Goal: Communication & Community: Answer question/provide support

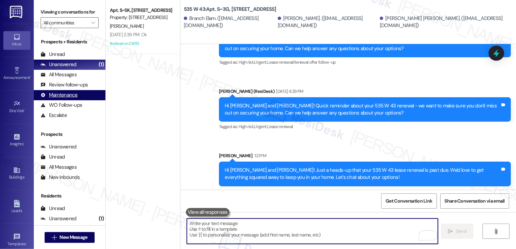
scroll to position [3385, 0]
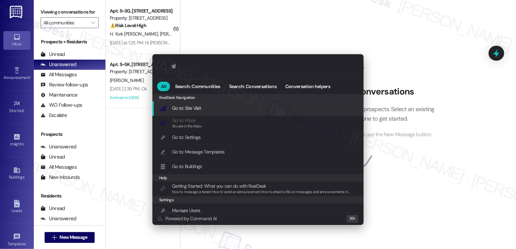
type input "sla"
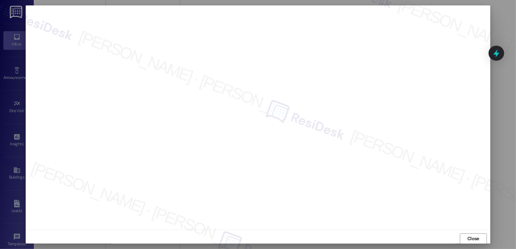
scroll to position [0, 0]
click at [469, 237] on span "Close" at bounding box center [474, 237] width 12 height 7
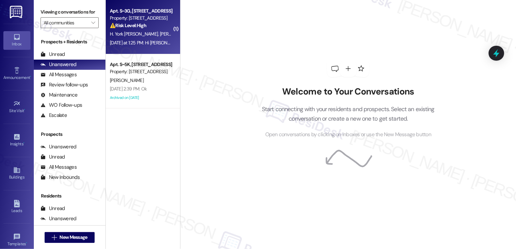
click at [166, 38] on div "H. York Elam C. Elam B. Elam" at bounding box center [141, 34] width 64 height 8
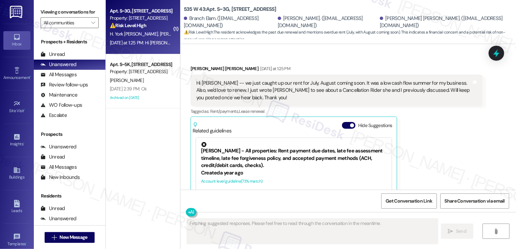
scroll to position [3676, 0]
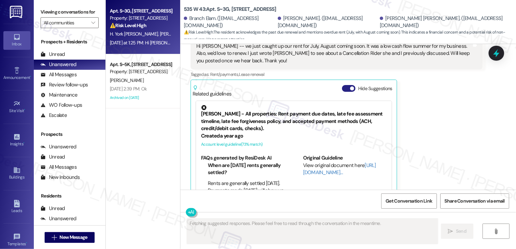
click at [343, 85] on button "Hide Suggestions" at bounding box center [349, 88] width 14 height 7
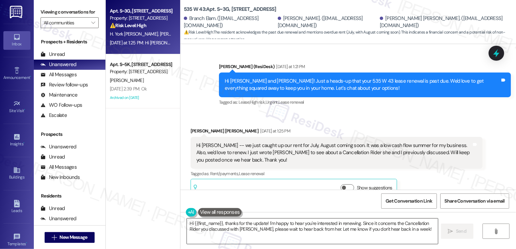
click at [265, 228] on textarea "Hi {{first_name}}, thanks for the update! I'm happy to hear you're interested i…" at bounding box center [312, 230] width 251 height 25
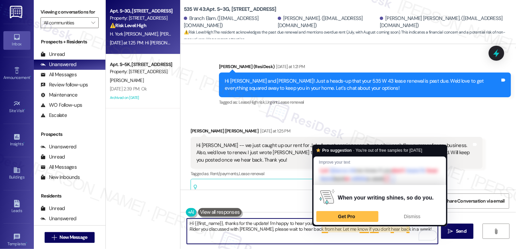
click at [372, 237] on textarea "Hi {{first_name}}, thanks for the update! I'm happy to hear you're interested i…" at bounding box center [312, 230] width 251 height 25
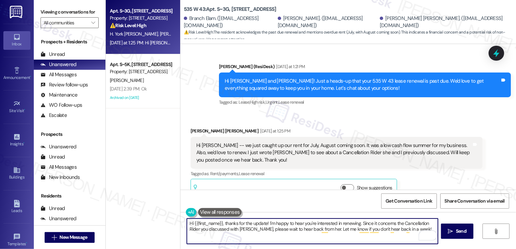
click at [411, 229] on textarea "Hi {{first_name}}, thanks for the update! I'm happy to hear you're interested i…" at bounding box center [312, 230] width 251 height 25
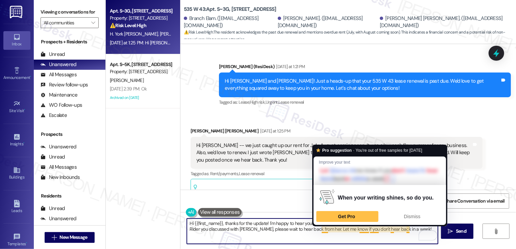
click at [318, 228] on textarea "Hi {{first_name}}, thanks for the update! I'm happy to hear you're interested i…" at bounding box center [312, 230] width 251 height 25
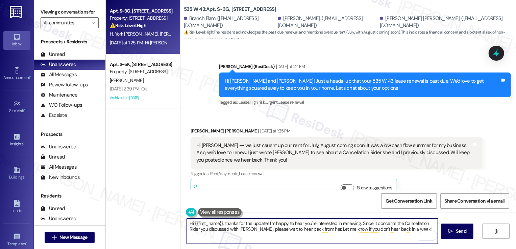
click at [197, 127] on div "Heather York Elam Yesterday at 1:25 PM" at bounding box center [337, 131] width 292 height 9
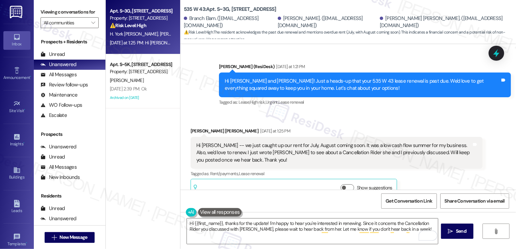
click at [197, 127] on div "Heather York Elam Yesterday at 1:25 PM" at bounding box center [337, 131] width 292 height 9
copy div "Heather"
click at [211, 223] on textarea "Hi {{first_name}}, thanks for the update! I'm happy to hear you're interested i…" at bounding box center [312, 230] width 251 height 25
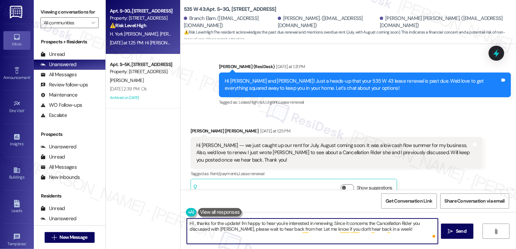
paste textarea "Heather"
type textarea "Hi Heather, thanks for the update! I'm happy to hear you're interested in renew…"
click at [456, 235] on button " Send" at bounding box center [457, 230] width 33 height 15
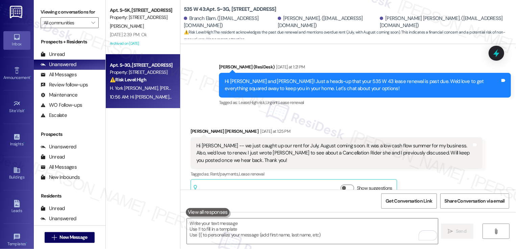
scroll to position [3631, 0]
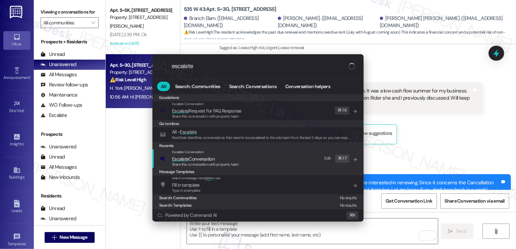
type input "escalate"
click at [247, 159] on div "Escalate Conversation Escalate Conversation Share this conversation with proper…" at bounding box center [259, 158] width 198 height 18
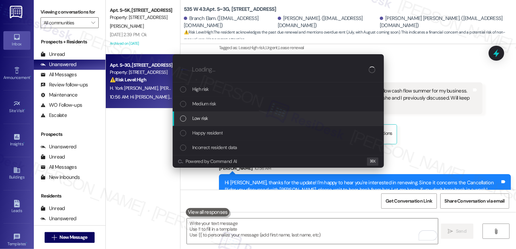
click at [213, 120] on div "Low risk" at bounding box center [279, 117] width 198 height 7
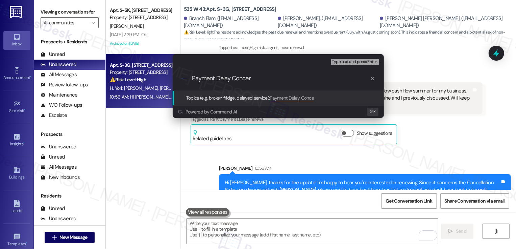
type input "Payment Delay Concern"
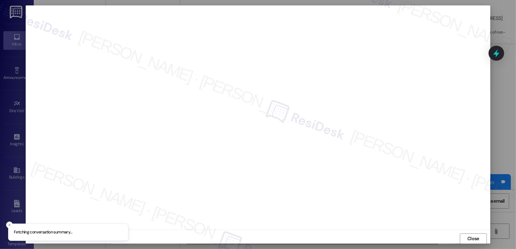
scroll to position [0, 0]
click at [471, 241] on button "Close" at bounding box center [473, 238] width 27 height 11
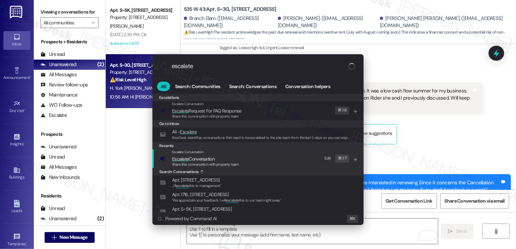
type input "escalate"
click at [188, 160] on span "Escalate Conversation" at bounding box center [193, 159] width 43 height 6
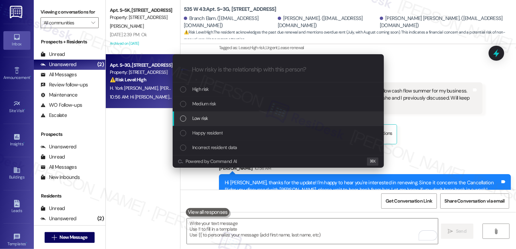
click at [187, 117] on div "Low risk" at bounding box center [279, 117] width 198 height 7
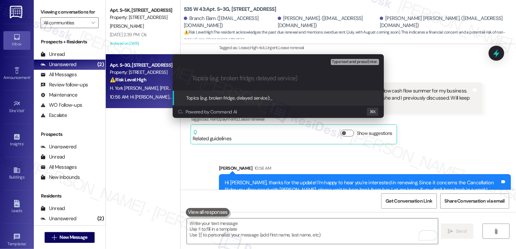
paste input "Payment Delay Concern"
type input "Payment Delay Concern"
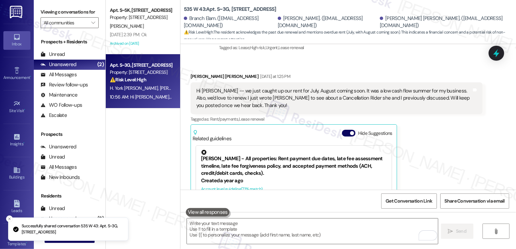
scroll to position [3676, 0]
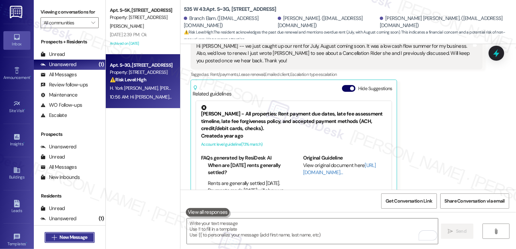
click at [64, 237] on span "New Message" at bounding box center [74, 236] width 28 height 7
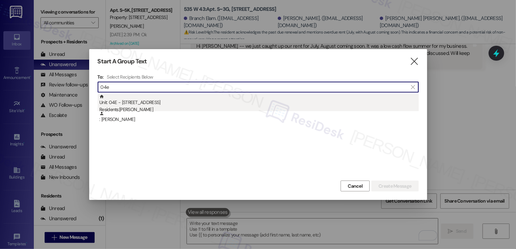
type input "04e"
click at [150, 102] on div "Unit: 04E - 520 W 43rd St Residents: Gustavo Guzman" at bounding box center [259, 103] width 320 height 19
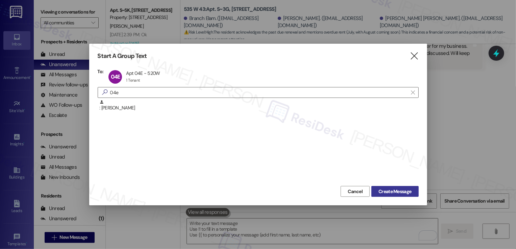
click at [395, 192] on span "Create Message" at bounding box center [395, 191] width 33 height 7
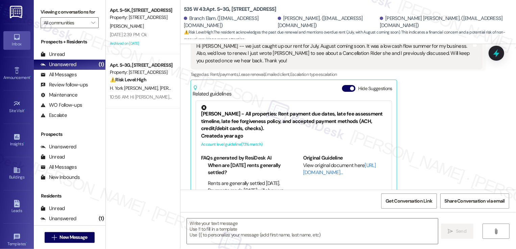
type textarea "Fetching suggested responses. Please feel free to read through the conversation…"
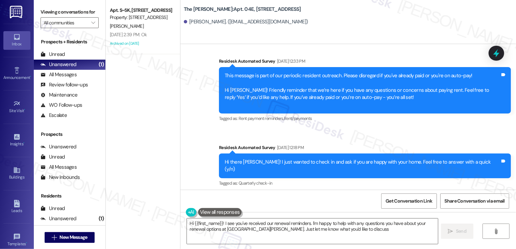
type textarea "Hi {{first_name}}! I see you've received our renewal reminders. I'm happy to he…"
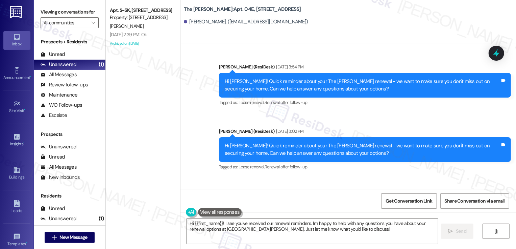
scroll to position [2810, 0]
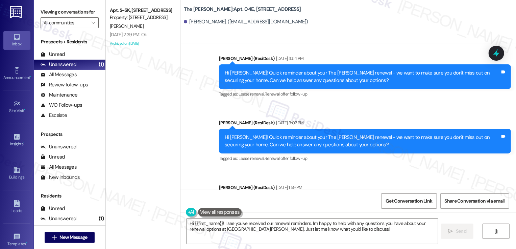
drag, startPoint x: 219, startPoint y: 157, endPoint x: 333, endPoint y: 166, distance: 114.0
click at [333, 193] on div "Hi Gustavo! Quick reminder about your The Landon renewal - we want to make sure…" at bounding box center [365, 205] width 292 height 25
copy div "Hi Gustavo! Quick reminder about your The Landon renewal - we want to make sure…"
click at [299, 232] on textarea "Hi {{first_name}}! I see you've received our renewal reminders. I'm happy to he…" at bounding box center [312, 230] width 251 height 25
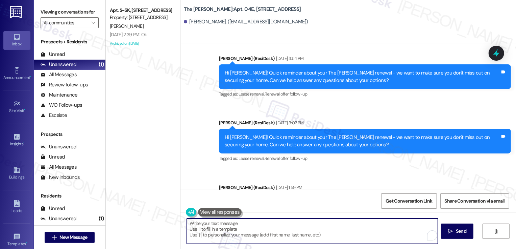
paste textarea "Hi Gustavo! Quick reminder about your The Landon renewal - we want to make sure…"
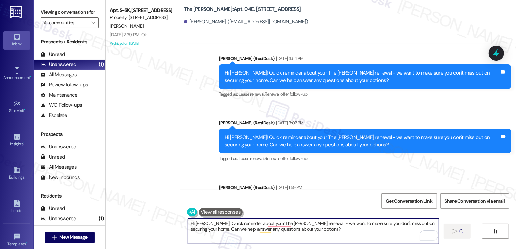
type textarea "Hi Gustavo! Quick reminder about your The Landon renewal - we want to make sure…"
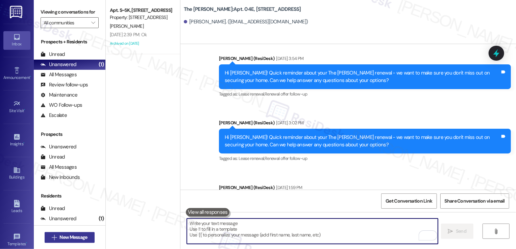
click at [84, 233] on span "New Message" at bounding box center [74, 236] width 28 height 7
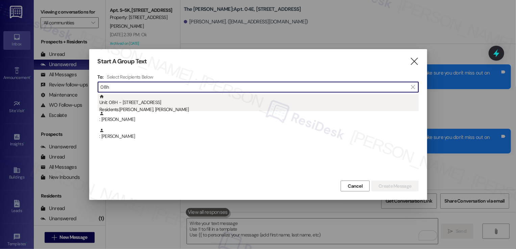
type input "08h"
click at [170, 110] on div "Residents: Diana Engels, Alex Haduch" at bounding box center [259, 109] width 320 height 7
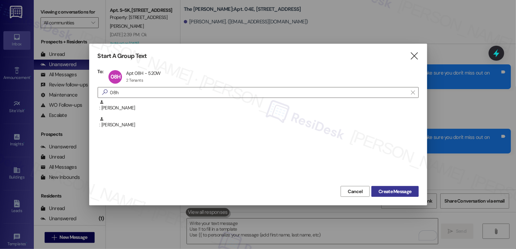
click at [399, 194] on span "Create Message" at bounding box center [395, 191] width 33 height 7
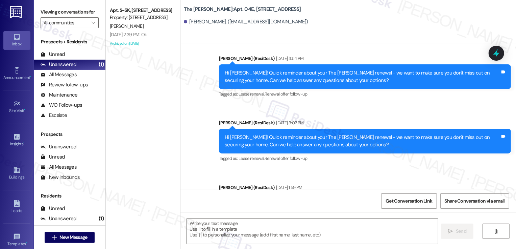
type textarea "Fetching suggested responses. Please feel free to read through the conversation…"
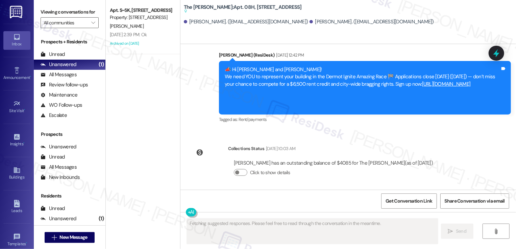
scroll to position [4564, 0]
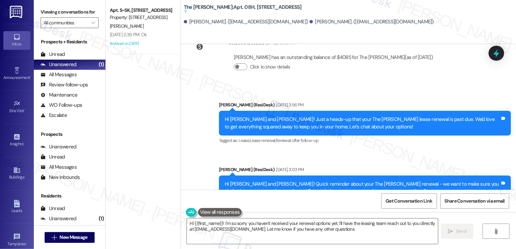
type textarea "Hi {{first_name}}! I'm so sorry you haven't received your renewal options yet. …"
drag, startPoint x: 220, startPoint y: 158, endPoint x: 364, endPoint y: 164, distance: 143.8
click at [364, 234] on div "Hi Diana and Alex! Quick reminder about your The Landon renewal - we want to ma…" at bounding box center [362, 241] width 277 height 15
copy div "Hi Diana and Alex! Quick reminder about your The Landon renewal - we want to ma…"
click at [318, 227] on textarea "Hi {{first_name}}! I'm so sorry you haven't received your renewal options yet. …" at bounding box center [312, 230] width 251 height 25
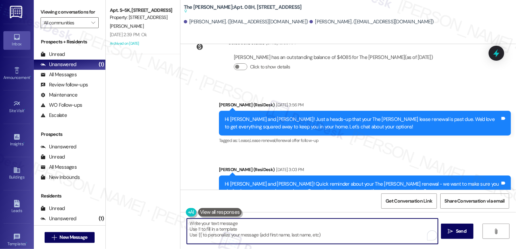
paste textarea "Hi Diana and Alex! Quick reminder about your The Landon renewal - we want to ma…"
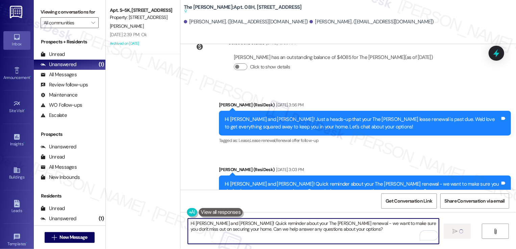
type textarea "Hi Diana and Alex! Quick reminder about your The Landon renewal - we want to ma…"
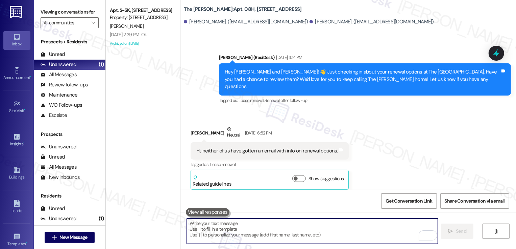
scroll to position [3828, 0]
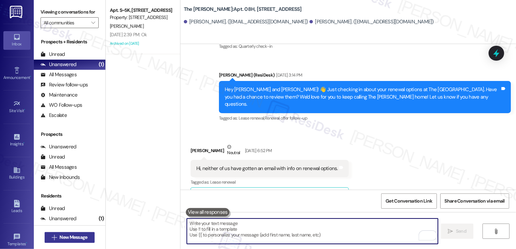
click at [86, 237] on span "New Message" at bounding box center [74, 236] width 28 height 7
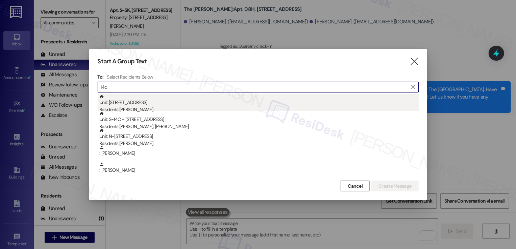
type input "14c"
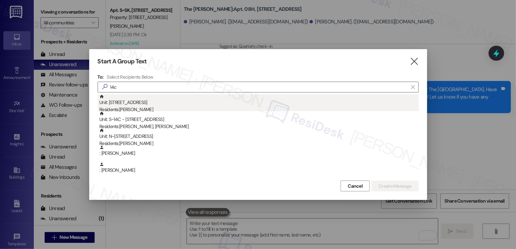
click at [140, 108] on div "Residents: Siddhant Kothari" at bounding box center [259, 109] width 320 height 7
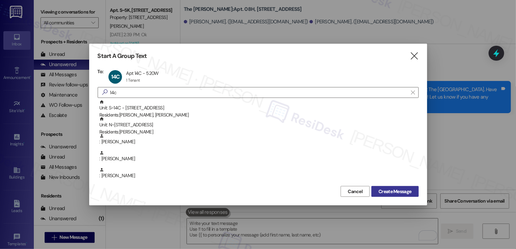
click at [392, 192] on span "Create Message" at bounding box center [395, 191] width 33 height 7
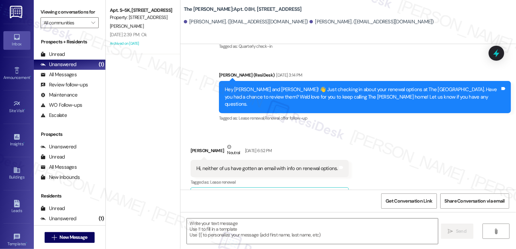
type textarea "Fetching suggested responses. Please feel free to read through the conversation…"
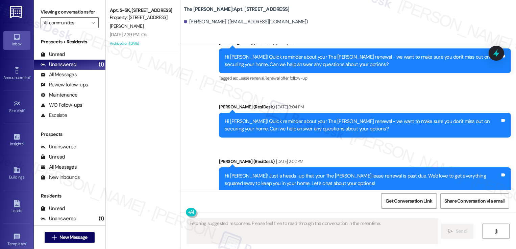
scroll to position [3521, 0]
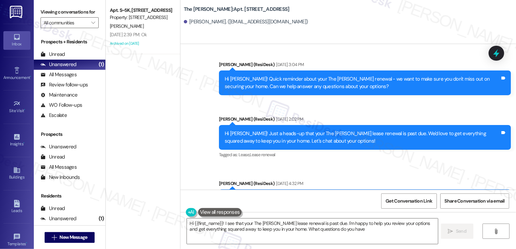
type textarea "Hi {{first_name}}! I see that your The Landon lease renewal is past due. I'm ha…"
drag, startPoint x: 220, startPoint y: 118, endPoint x: 334, endPoint y: 133, distance: 115.0
click at [335, 180] on div "Sarah (ResiDesk) Aug 15, 2025 at 4:32 PM Hi Siddhant! Quick reminder about your…" at bounding box center [365, 202] width 292 height 44
copy div "Hi Siddhant! Quick reminder about your The Landon renewal - we want to make sur…"
click at [304, 229] on textarea "Hi {{first_name}}! I see that your The Landon lease renewal is past due. I'm ha…" at bounding box center [312, 230] width 251 height 25
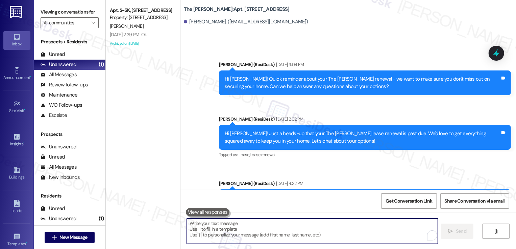
paste textarea "Hi Siddhant! Quick reminder about your The Landon renewal - we want to make sur…"
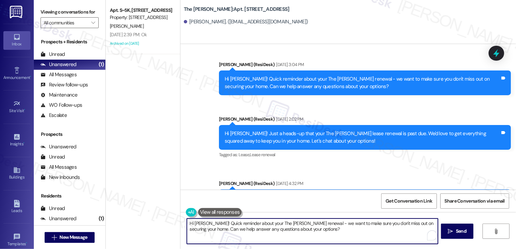
type textarea "Hi Siddhant! Quick reminder about your The Landon renewal - we want to make sur…"
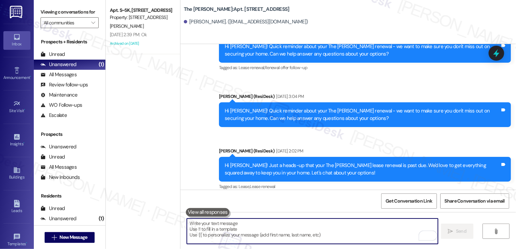
scroll to position [3576, 0]
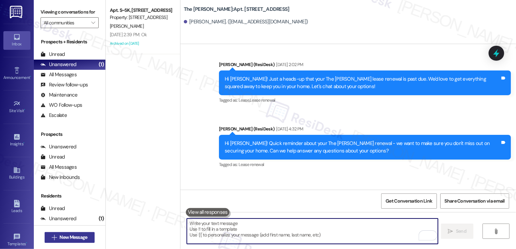
click at [84, 234] on span "New Message" at bounding box center [74, 236] width 28 height 7
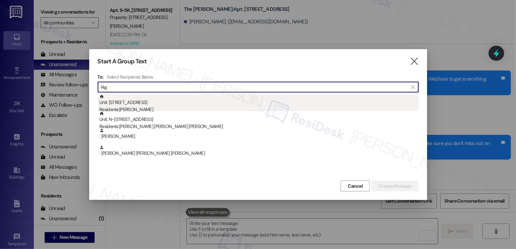
type input "14g"
click at [140, 106] on div "Unit: 14G - 520 W 43rd St Residents: Peenal Desai" at bounding box center [259, 103] width 320 height 19
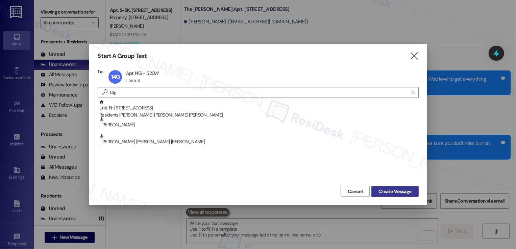
click at [383, 191] on span "Create Message" at bounding box center [395, 191] width 33 height 7
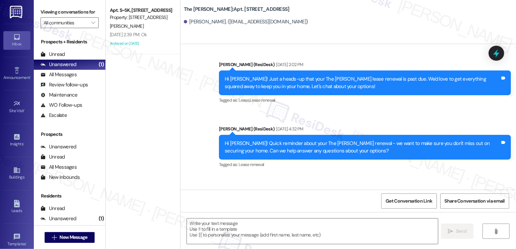
type textarea "Fetching suggested responses. Please feel free to read through the conversation…"
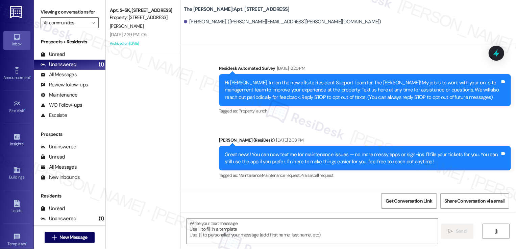
type textarea "Fetching suggested responses. Please feel free to read through the conversation…"
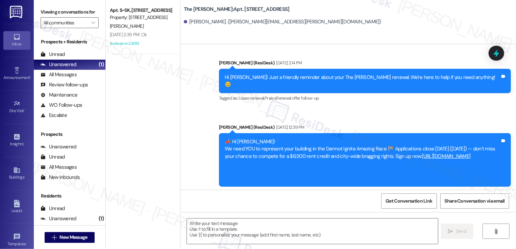
scroll to position [2658, 0]
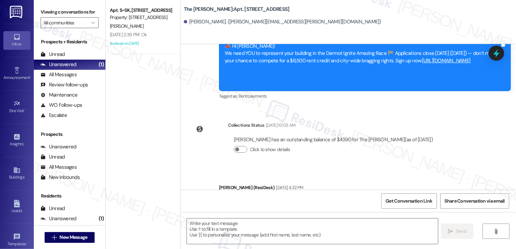
drag, startPoint x: 220, startPoint y: 158, endPoint x: 357, endPoint y: 177, distance: 138.5
click at [357, 184] on div "Sarah (ResiDesk) Aug 15, 2025 at 4:32 PM Hi Peenal! Quick reminder about your T…" at bounding box center [365, 206] width 292 height 44
click at [310, 198] on div "Hi Peenal! Quick reminder about your The Landon renewal - we want to make sure …" at bounding box center [363, 205] width 276 height 15
drag, startPoint x: 330, startPoint y: 167, endPoint x: 220, endPoint y: 160, distance: 109.8
click at [224, 198] on div "Hi Peenal! Quick reminder about your The Landon renewal - we want to make sure …" at bounding box center [362, 205] width 277 height 15
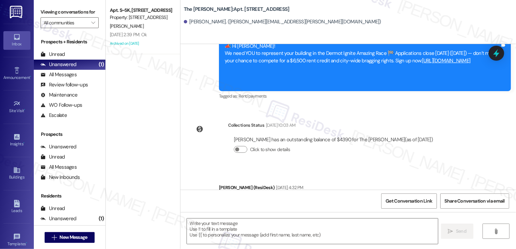
copy div "Hi Peenal! Quick reminder about your The Landon renewal - we want to make sure …"
click at [222, 234] on textarea at bounding box center [312, 230] width 251 height 25
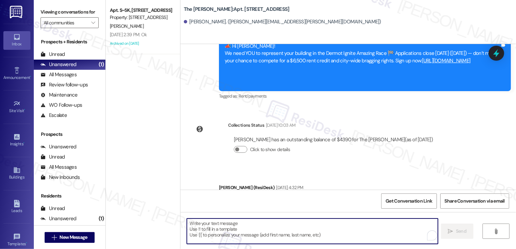
paste textarea "Hi Peenal! Quick reminder about your The Landon renewal - we want to make sure …"
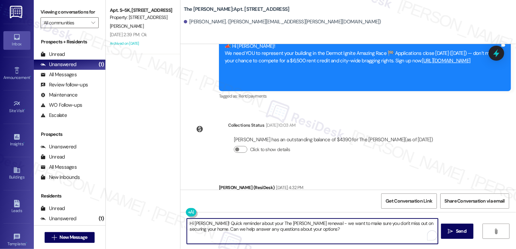
type textarea "Hi Peenal! Quick reminder about your The Landon renewal - we want to make sure …"
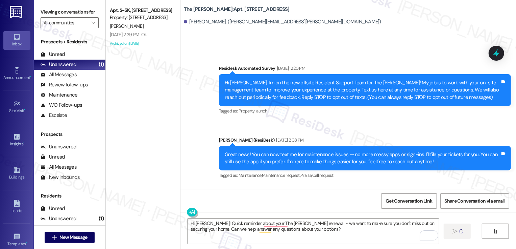
scroll to position [2658, 0]
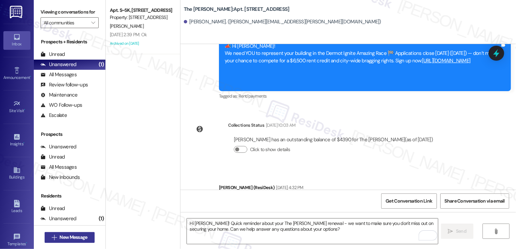
click at [75, 237] on span "New Message" at bounding box center [74, 236] width 28 height 7
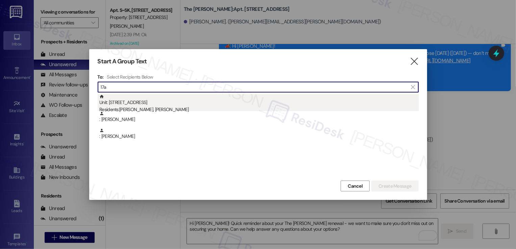
type input "17a"
click at [172, 108] on div "Residents: [PERSON_NAME], [PERSON_NAME]" at bounding box center [259, 109] width 320 height 7
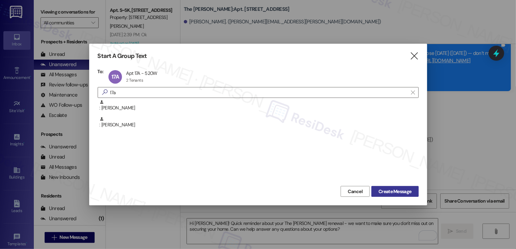
click at [398, 192] on span "Create Message" at bounding box center [395, 191] width 33 height 7
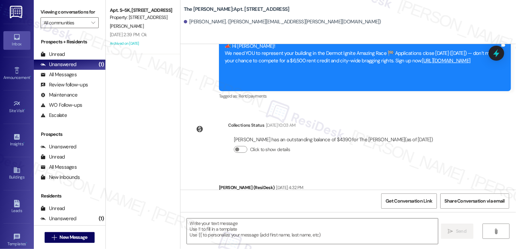
type textarea "Fetching suggested responses. Please feel free to read through the conversation…"
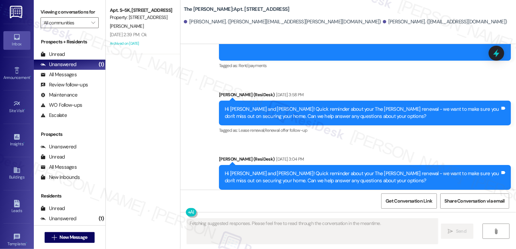
scroll to position [3152, 0]
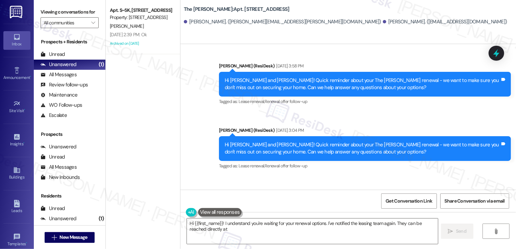
drag, startPoint x: 221, startPoint y: 158, endPoint x: 393, endPoint y: 173, distance: 172.5
click at [393, 200] on div "Hi [PERSON_NAME] and [PERSON_NAME]! Quick reminder about your The [PERSON_NAME]…" at bounding box center [365, 212] width 292 height 25
type textarea "Hi {{first_name}}! I understand you're waiting for your renewal options. I've n…"
copy div "Hi [PERSON_NAME] and [PERSON_NAME]! Quick reminder about your The [PERSON_NAME]…"
click at [358, 227] on textarea "Hi {{first_name}}! I understand you're waiting for your renewal options. I've n…" at bounding box center [312, 230] width 251 height 25
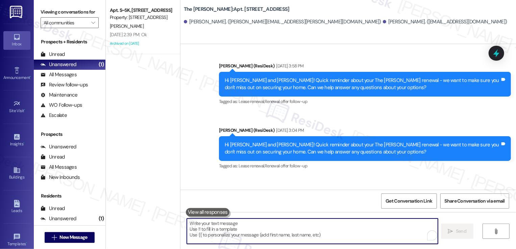
paste textarea "Hi Katherine and Christopher! Quick reminder about your The Landon renewal - we…"
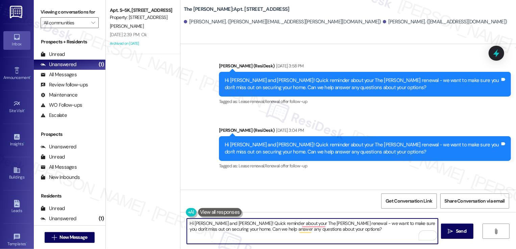
click at [382, 233] on textarea "Hi Katherine and Christopher! Quick reminder about your The Landon renewal - we…" at bounding box center [312, 230] width 251 height 25
type textarea "Hi Katherine and Christopher! Quick reminder about your The Landon renewal - we…"
click at [460, 234] on span "Send" at bounding box center [461, 230] width 10 height 7
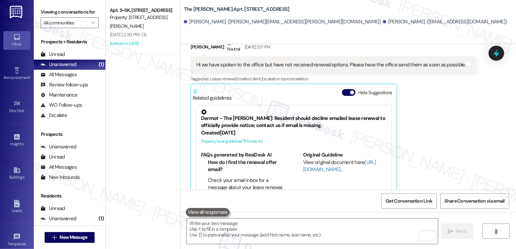
scroll to position [2542, 0]
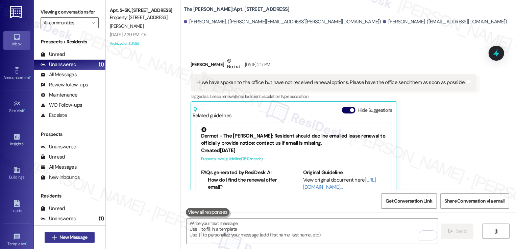
click at [75, 235] on span "New Message" at bounding box center [74, 236] width 28 height 7
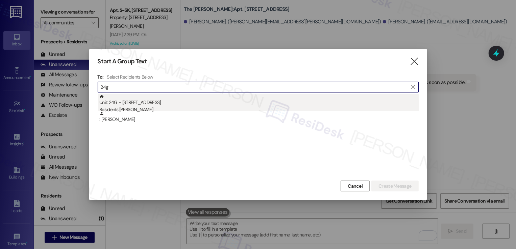
type input "24g"
click at [179, 104] on div "Unit: 24G - 520 W 43rd St Residents: Edmundo Donatiu" at bounding box center [259, 103] width 320 height 19
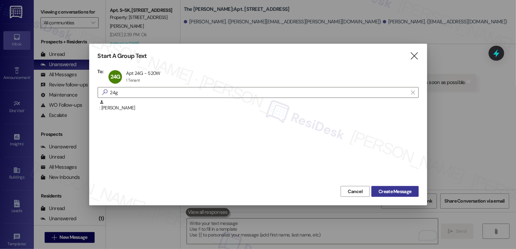
click at [392, 189] on span "Create Message" at bounding box center [395, 191] width 33 height 7
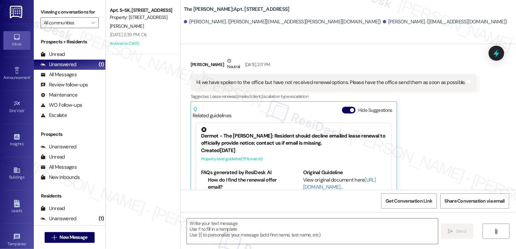
type textarea "Fetching suggested responses. Please feel free to read through the conversation…"
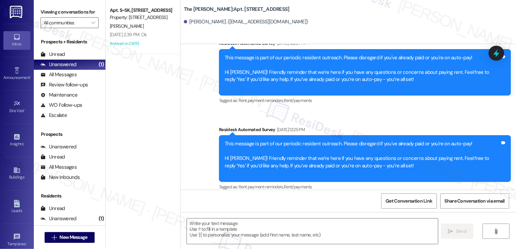
type textarea "Fetching suggested responses. Please feel free to read through the conversation…"
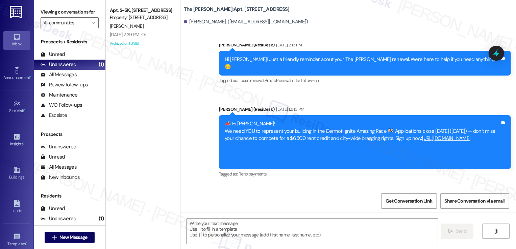
scroll to position [1673, 0]
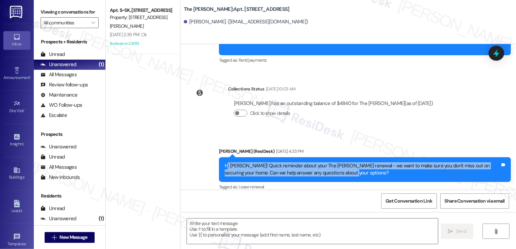
drag, startPoint x: 223, startPoint y: 158, endPoint x: 362, endPoint y: 167, distance: 140.0
click at [362, 168] on div "Hi Edmundo! Quick reminder about your The Landon renewal - we want to make sure…" at bounding box center [363, 169] width 276 height 15
copy div "i Edmundo! Quick reminder about your The Landon renewal - we want to make sure …"
click at [242, 162] on div "Hi Edmundo! Quick reminder about your The Landon renewal - we want to make sure…" at bounding box center [363, 169] width 276 height 15
drag, startPoint x: 221, startPoint y: 158, endPoint x: 370, endPoint y: 170, distance: 150.0
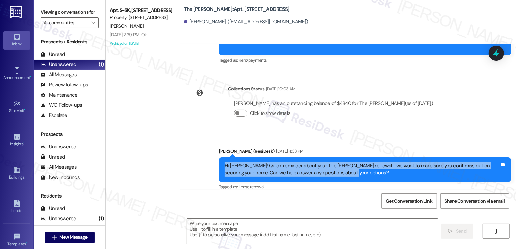
click at [370, 170] on div "Hi Edmundo! Quick reminder about your The Landon renewal - we want to make sure…" at bounding box center [365, 169] width 292 height 25
copy div "Hi Edmundo! Quick reminder about your The Landon renewal - we want to make sure…"
click at [319, 230] on textarea at bounding box center [312, 230] width 251 height 25
paste textarea "Hi Edmundo! Quick reminder about your The Landon renewal - we want to make sure…"
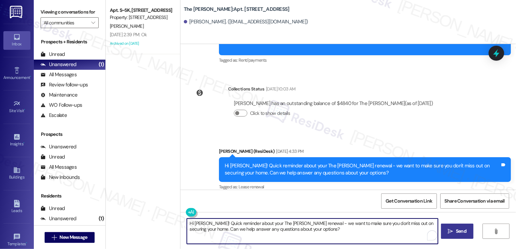
type textarea "Hi Edmundo! Quick reminder about your The Landon renewal - we want to make sure…"
click at [457, 233] on span "Send" at bounding box center [461, 230] width 10 height 7
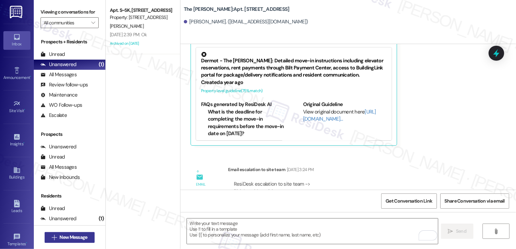
scroll to position [1148, 0]
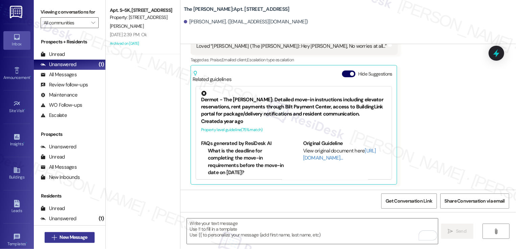
click at [67, 235] on span "New Message" at bounding box center [74, 236] width 28 height 7
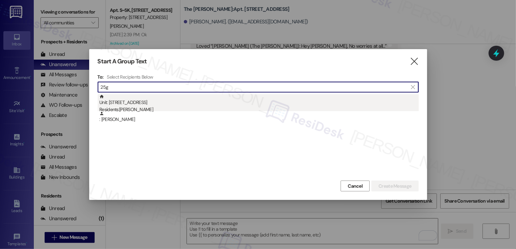
type input "25g"
click at [140, 102] on div "Unit: 25G - 520 W 43rd St Residents: Kunal Arora" at bounding box center [259, 103] width 320 height 19
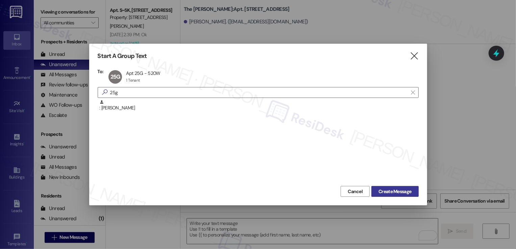
click at [385, 191] on span "Create Message" at bounding box center [395, 191] width 33 height 7
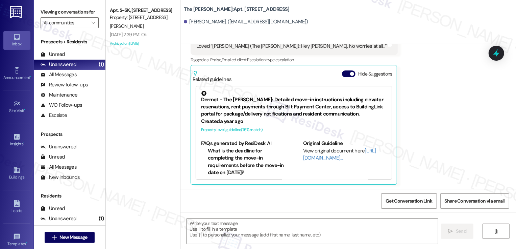
type textarea "Fetching suggested responses. Please feel free to read through the conversation…"
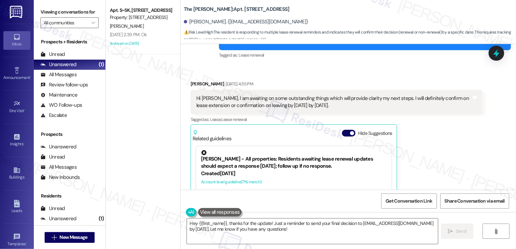
scroll to position [2511, 0]
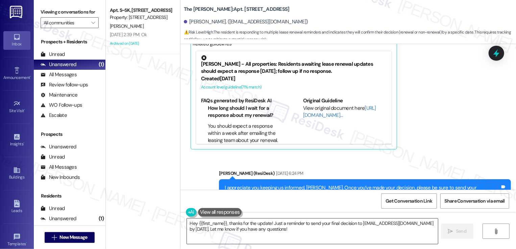
click at [244, 234] on textarea "Hey {{first_name}}, thanks for the update! Just a reminder to send your final d…" at bounding box center [312, 230] width 251 height 25
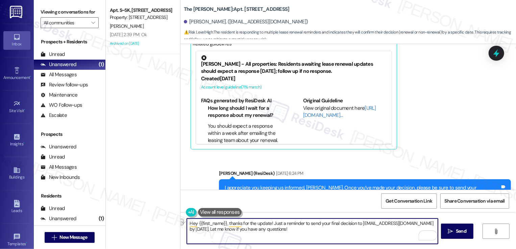
drag, startPoint x: 223, startPoint y: 223, endPoint x: 334, endPoint y: 220, distance: 111.3
click at [334, 221] on textarea "Hey {{first_name}}, thanks for the update! Just a reminder to send your final d…" at bounding box center [312, 230] width 251 height 25
drag, startPoint x: 340, startPoint y: 223, endPoint x: 427, endPoint y: 221, distance: 87.3
click at [427, 223] on textarea "Hey {{first_name}}, I hope you're having a great day! Apologies for the mix-up.…" at bounding box center [312, 230] width 251 height 25
drag, startPoint x: 318, startPoint y: 228, endPoint x: 345, endPoint y: 228, distance: 27.1
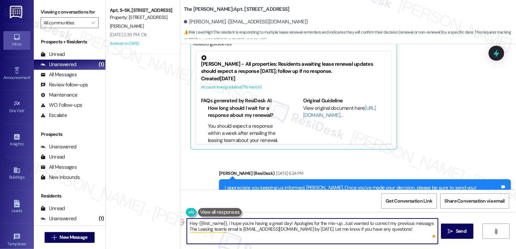
click at [345, 228] on textarea "Hey {{first_name}}, I hope you're having a great day! Apologies for the mix-up.…" at bounding box center [312, 230] width 251 height 25
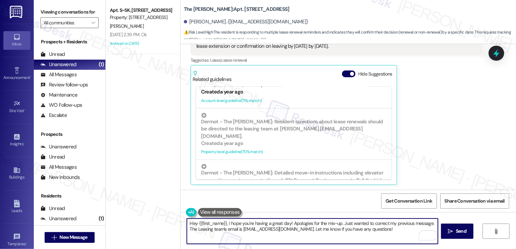
scroll to position [138, 0]
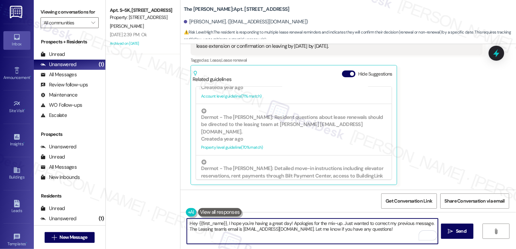
click at [187, 224] on textarea "Hey {{first_name}}, I hope you're having a great day! Apologies for the mix-up.…" at bounding box center [312, 230] width 251 height 25
drag, startPoint x: 285, startPoint y: 223, endPoint x: 333, endPoint y: 224, distance: 47.7
click at [333, 224] on textarea "Hi {{first_name}}, I hope you're having a great day! Apologies for the mix-up. …" at bounding box center [312, 230] width 251 height 25
click at [264, 229] on textarea "Hi {{first_name}}, I hope you're having a great day! Just wanted to correct my …" at bounding box center [312, 230] width 251 height 25
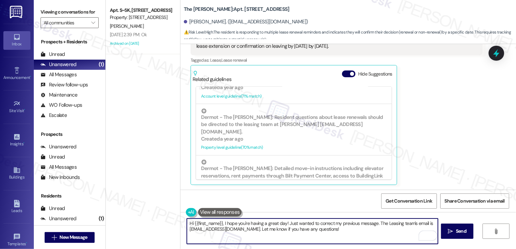
paste textarea "Apologies for the mix-up"
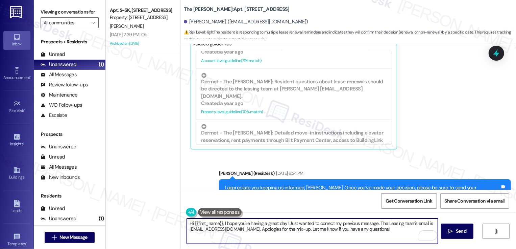
scroll to position [2511, 0]
type textarea "Hi {{first_name}}, I hope you're having a great day! Just wanted to correct my …"
click at [453, 233] on span " Send" at bounding box center [457, 230] width 21 height 7
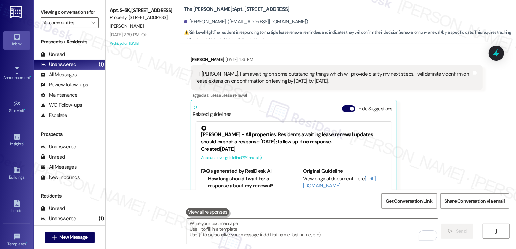
scroll to position [2395, 0]
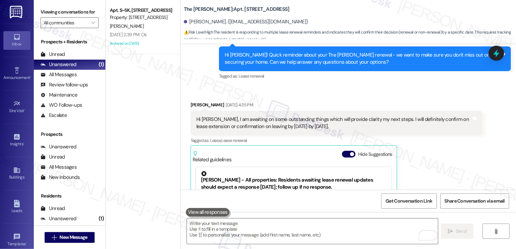
click at [361, 6] on div "The Landon: Apt. 25G, 520 W 43rd St Kunal Arora. (kunalarora1@hotmail.com) ⚠️ R…" at bounding box center [350, 20] width 332 height 37
click at [60, 238] on span "New Message" at bounding box center [74, 236] width 28 height 7
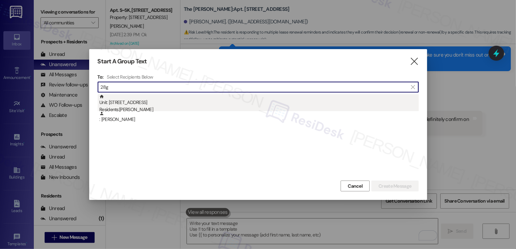
type input "28g"
click at [159, 107] on div "Residents: Wentao Yu" at bounding box center [259, 109] width 320 height 7
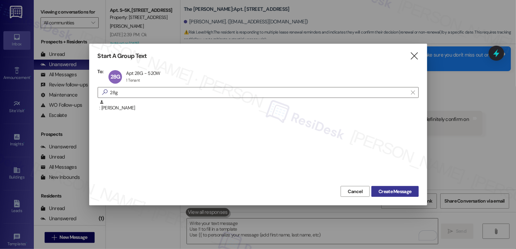
click at [402, 191] on span "Create Message" at bounding box center [395, 191] width 33 height 7
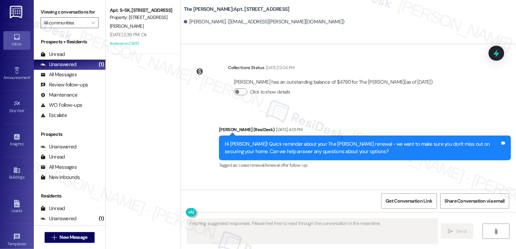
scroll to position [1865, 0]
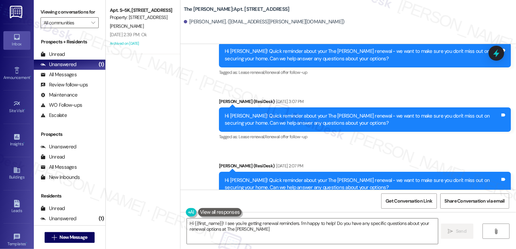
type textarea "Hi {{first_name}}! I see you're getting renewal reminders. I'm happy to help! D…"
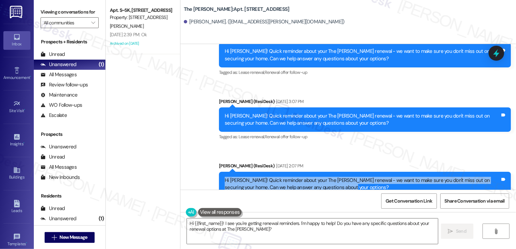
drag, startPoint x: 220, startPoint y: 157, endPoint x: 330, endPoint y: 167, distance: 109.7
click at [330, 177] on div "Hi Wentao! Quick reminder about your The Landon renewal - we want to make sure …" at bounding box center [363, 184] width 276 height 15
copy div "Hi Wentao! Quick reminder about your The Landon renewal - we want to make sure …"
click at [294, 234] on textarea "Hi {{first_name}}! I see you're getting renewal reminders. I'm happy to help! D…" at bounding box center [312, 230] width 251 height 25
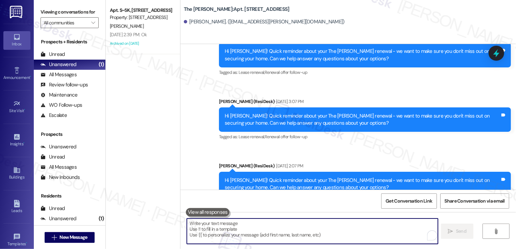
paste textarea "Hi Wentao! Quick reminder about your The Landon renewal - we want to make sure …"
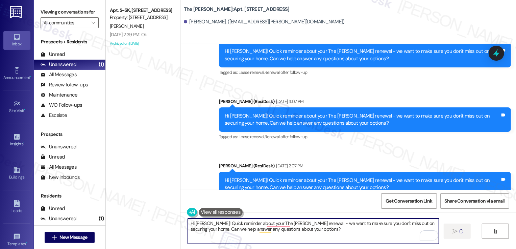
type textarea "Hi Wentao! Quick reminder about your The Landon renewal - we want to make sure …"
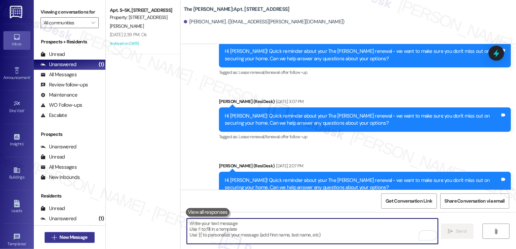
click at [69, 238] on span "New Message" at bounding box center [74, 236] width 28 height 7
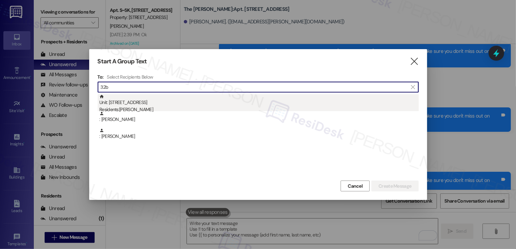
type input "32b"
click at [138, 102] on div "Unit: 32B - 520 W 43rd St Residents: Alara Turay, Cindy Ho" at bounding box center [259, 103] width 320 height 19
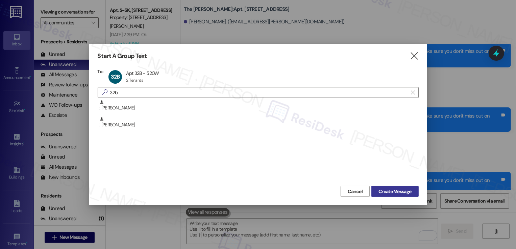
click at [389, 191] on span "Create Message" at bounding box center [395, 191] width 33 height 7
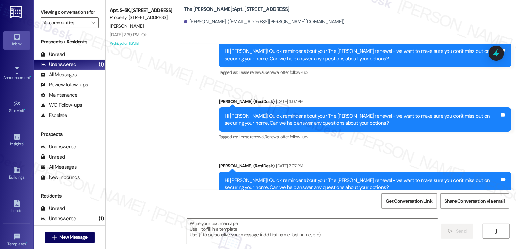
type textarea "Fetching suggested responses. Please feel free to read through the conversation…"
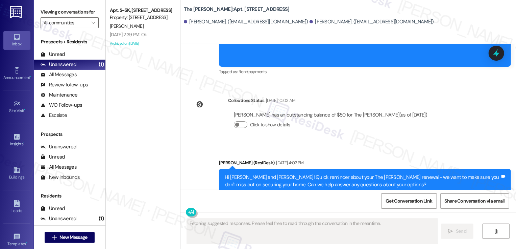
scroll to position [2318, 0]
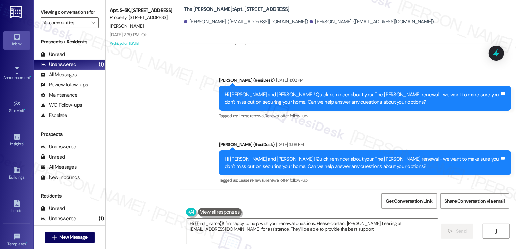
type textarea "Hi {{first_name}}! I'm happy to help with your renewal questions. Please contac…"
click at [244, 224] on textarea "Hi {{first_name}}! I'm happy to help with your renewal questions. Please contac…" at bounding box center [312, 230] width 251 height 25
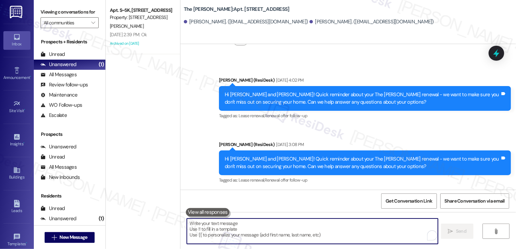
paste textarea "Hi {{first_name}}! Just a heads-up that your {{property}} lease renewal is past…"
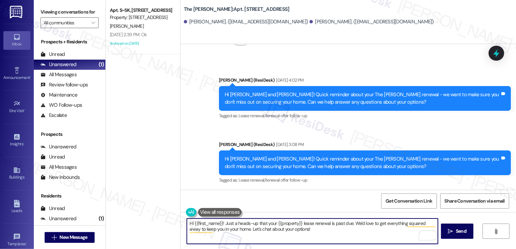
click at [365, 231] on textarea "Hi {{first_name}}! Just a heads-up that your {{property}} lease renewal is past…" at bounding box center [312, 230] width 251 height 25
type textarea "Hi {{first_name}}! Just a heads-up that your {{property}} lease renewal is past…"
click at [453, 231] on span " Send" at bounding box center [457, 230] width 21 height 7
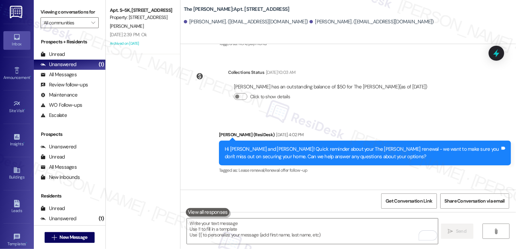
scroll to position [2372, 0]
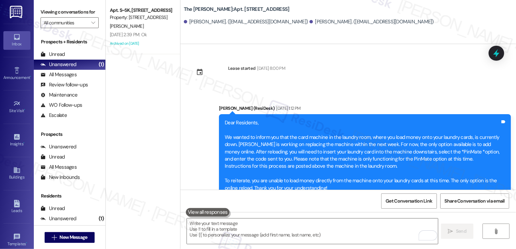
scroll to position [2372, 0]
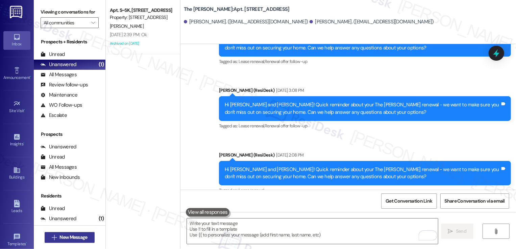
click at [75, 233] on button " New Message" at bounding box center [70, 237] width 50 height 11
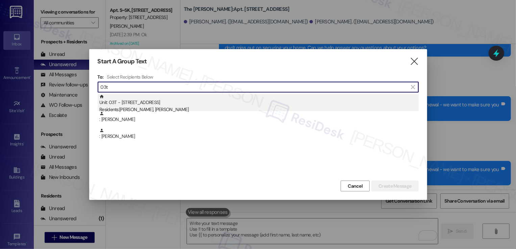
type input "03t"
click at [135, 110] on div "Residents: Charlie Kravits, Elizabeth Dement" at bounding box center [259, 109] width 320 height 7
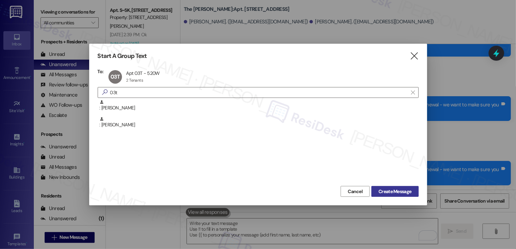
click at [402, 192] on span "Create Message" at bounding box center [395, 191] width 33 height 7
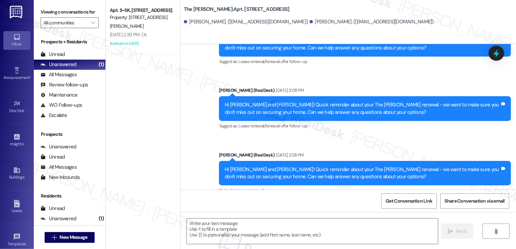
type textarea "Fetching suggested responses. Please feel free to read through the conversation…"
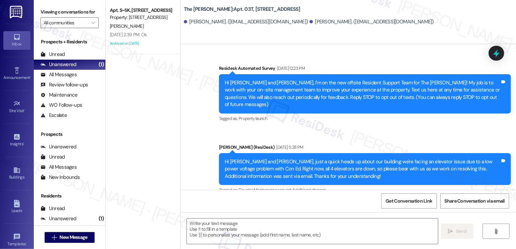
type textarea "Fetching suggested responses. Please feel free to read through the conversation…"
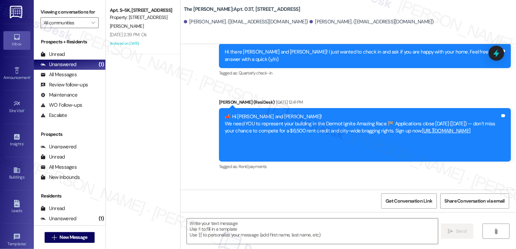
scroll to position [2526, 0]
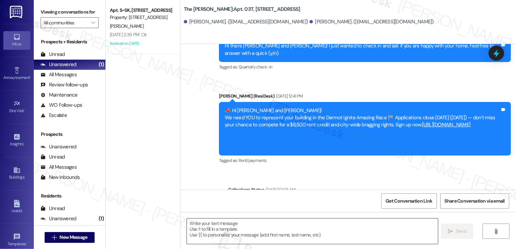
click at [214, 231] on textarea at bounding box center [312, 230] width 251 height 25
paste textarea "Hey {{first_name}}! 👋 Just checking in about your renewal options at {{property…"
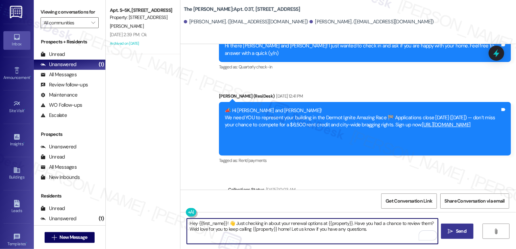
type textarea "Hey {{first_name}}! 👋 Just checking in about your renewal options at {{property…"
click at [460, 233] on span "Send" at bounding box center [461, 230] width 10 height 7
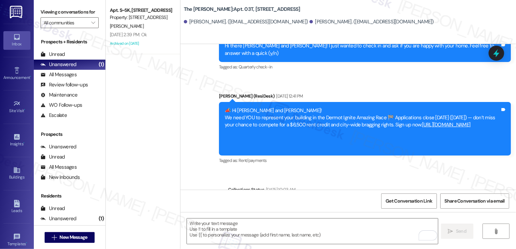
scroll to position [2580, 0]
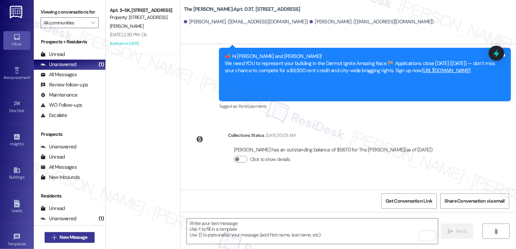
click at [78, 235] on span "New Message" at bounding box center [74, 236] width 28 height 7
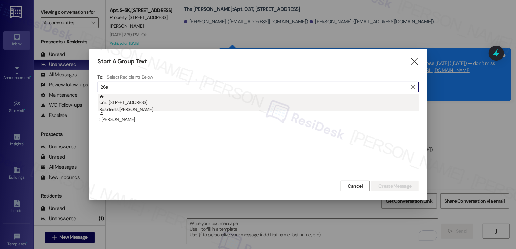
type input "26a"
click at [131, 108] on div "Residents: [PERSON_NAME]" at bounding box center [259, 109] width 320 height 7
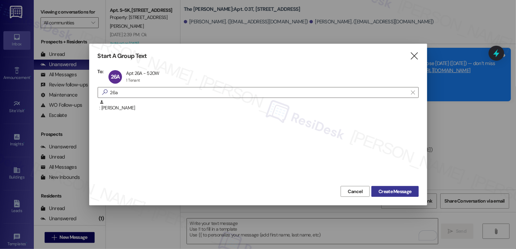
click at [393, 192] on span "Create Message" at bounding box center [395, 191] width 33 height 7
click at [394, 191] on span "Create Message" at bounding box center [395, 191] width 33 height 7
click at [414, 55] on icon "" at bounding box center [414, 55] width 9 height 7
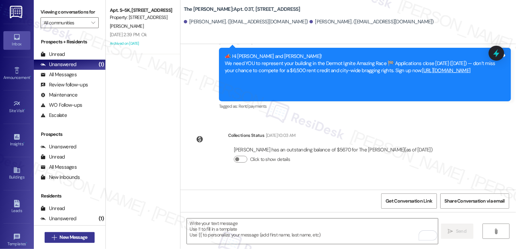
click at [69, 236] on span "New Message" at bounding box center [74, 236] width 28 height 7
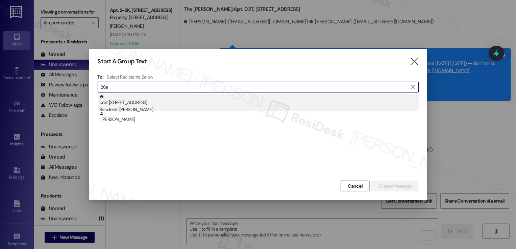
type input "26a"
click at [145, 101] on div "Unit: [STREET_ADDRESS] Residents: [PERSON_NAME]" at bounding box center [259, 103] width 320 height 19
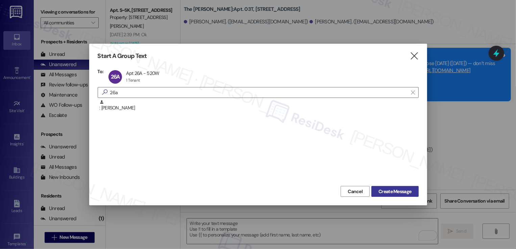
click at [399, 193] on span "Create Message" at bounding box center [395, 191] width 33 height 7
click at [414, 57] on icon "" at bounding box center [414, 55] width 9 height 7
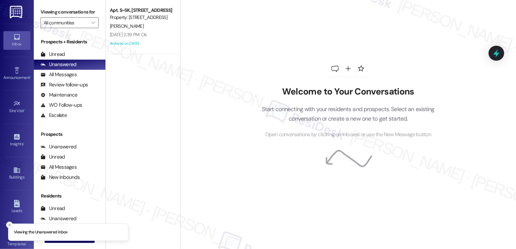
click at [10, 224] on icon "Close toast" at bounding box center [9, 225] width 4 height 4
click at [81, 238] on span "New Message" at bounding box center [74, 236] width 28 height 7
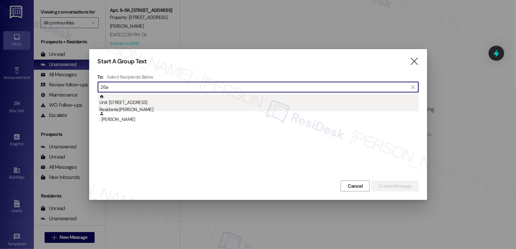
type input "26a"
click at [137, 107] on div "Residents: Josue Santiago" at bounding box center [259, 109] width 320 height 7
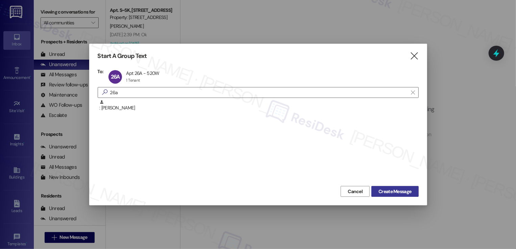
click at [387, 190] on span "Create Message" at bounding box center [395, 191] width 33 height 7
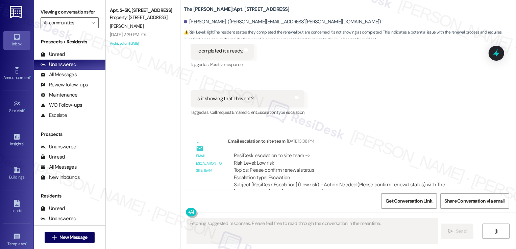
scroll to position [3125, 0]
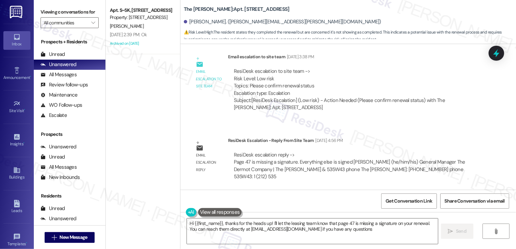
type textarea "Hi {{first_name}}, thanks for the heads up! I'll let the leasing team know that…"
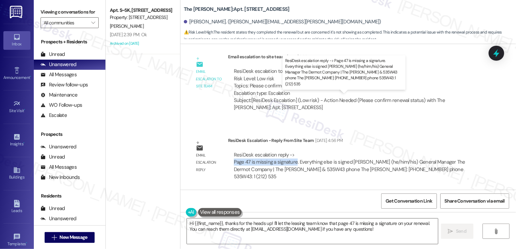
drag, startPoint x: 230, startPoint y: 105, endPoint x: 291, endPoint y: 103, distance: 61.2
click at [291, 151] on div "ResiDesk escalation reply -> Page 47 is missing a signature. Everything else is…" at bounding box center [350, 165] width 232 height 28
copy div "Page 47 is missing a signature"
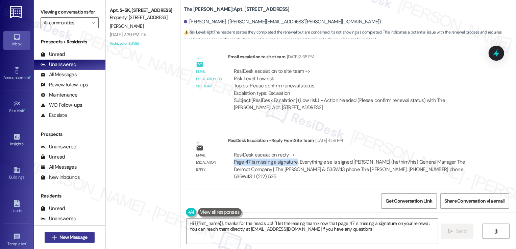
click at [69, 238] on span "New Message" at bounding box center [74, 236] width 28 height 7
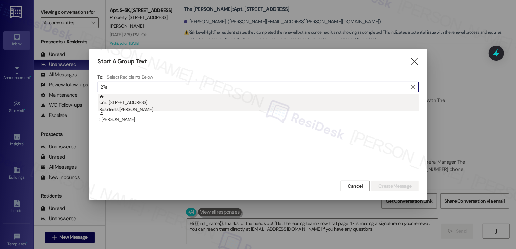
type input "27a"
click at [151, 104] on div "Unit: 27A - 520 W 43rd St Residents: Todd Sears" at bounding box center [259, 103] width 320 height 19
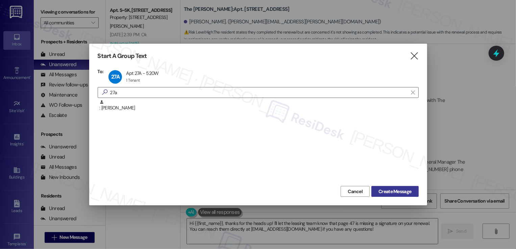
click at [402, 189] on span "Create Message" at bounding box center [395, 191] width 33 height 7
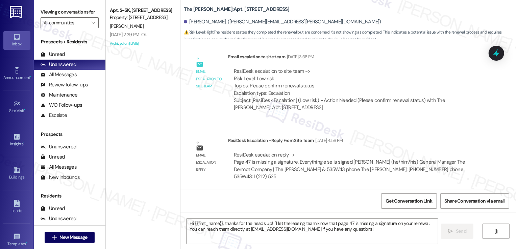
type textarea "Fetching suggested responses. Please feel free to read through the conversation…"
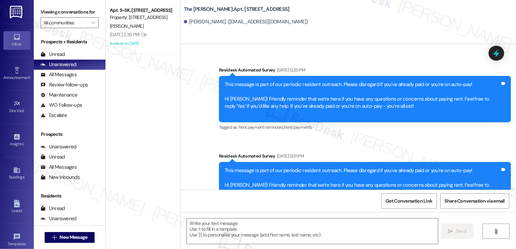
scroll to position [2417, 0]
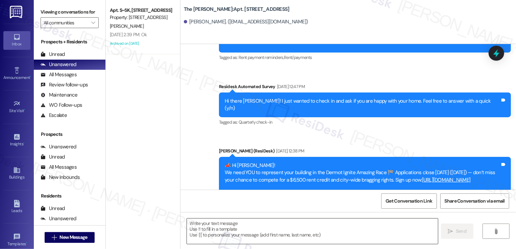
click at [260, 226] on textarea at bounding box center [312, 230] width 251 height 25
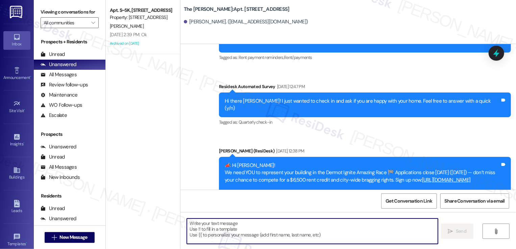
paste textarea "Hey {{first_name}}! 👋 Just checking in about your renewal options at {{property…"
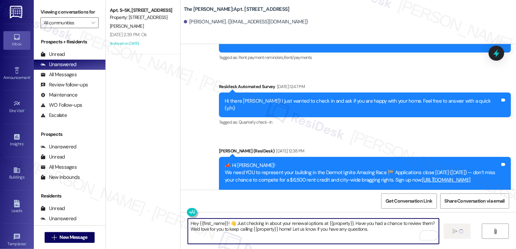
type textarea "Hey {{first_name}}! 👋 Just checking in about your renewal options at {{property…"
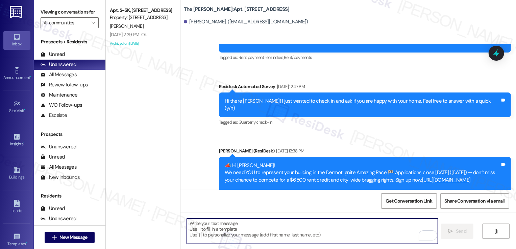
scroll to position [2472, 0]
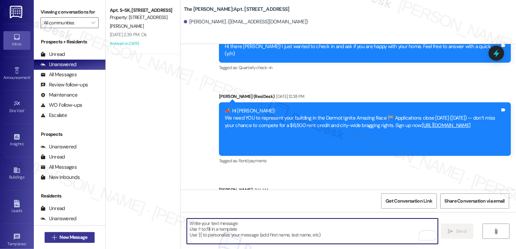
click at [74, 236] on span "New Message" at bounding box center [74, 236] width 28 height 7
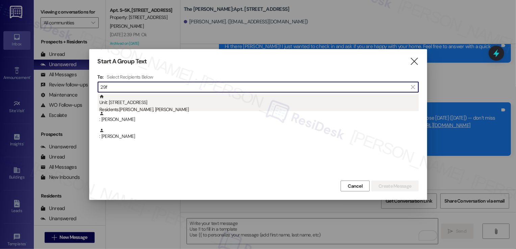
type input "29f"
click at [150, 102] on div "Unit: 29F - 520 W 43rd St Residents: Markus Walz, Gretta Walz" at bounding box center [259, 103] width 320 height 19
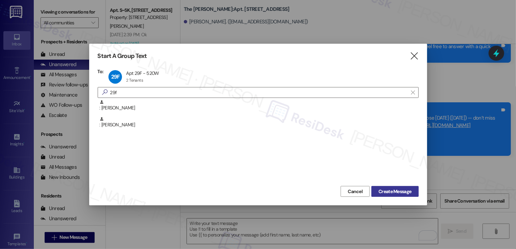
click at [385, 187] on button "Create Message" at bounding box center [395, 191] width 47 height 11
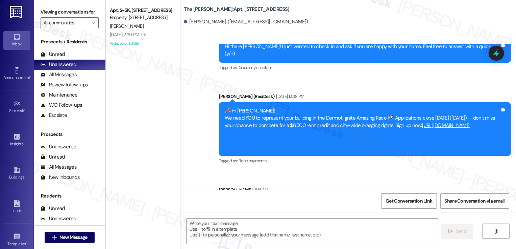
type textarea "Fetching suggested responses. Please feel free to read through the conversation…"
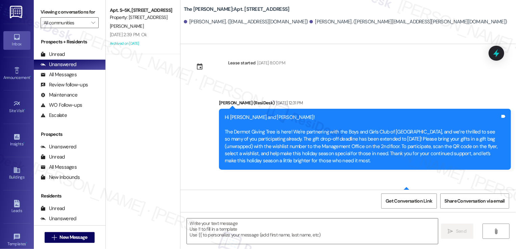
type textarea "Fetching suggested responses. Please feel free to read through the conversation…"
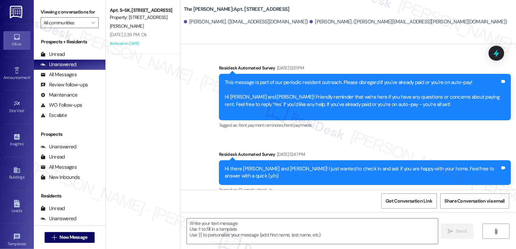
scroll to position [3360, 0]
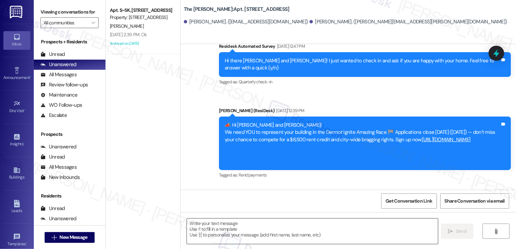
click at [298, 228] on textarea at bounding box center [312, 230] width 251 height 25
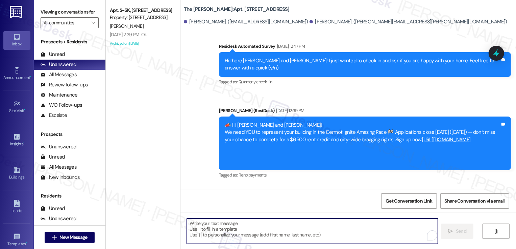
paste textarea "Hey {{first_name}}! 👋 Just checking in about your renewal options at {{property…"
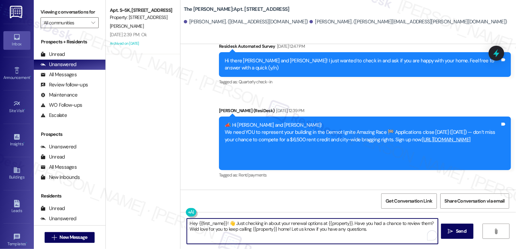
type textarea "Hey {{first_name}}! 👋 Just checking in about your renewal options at {{property…"
click at [384, 229] on textarea "Hey {{first_name}}! 👋 Just checking in about your renewal options at {{property…" at bounding box center [312, 230] width 251 height 25
click at [458, 232] on span "Send" at bounding box center [461, 230] width 10 height 7
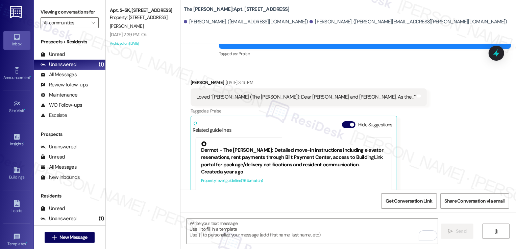
scroll to position [610, 0]
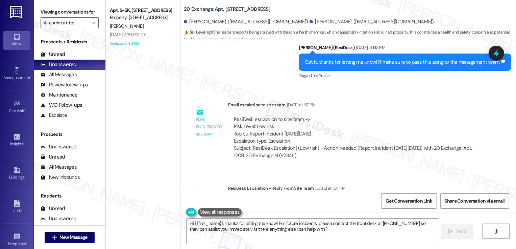
scroll to position [4978, 0]
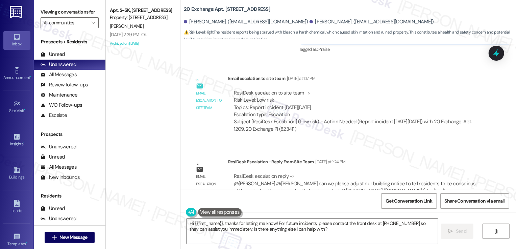
click at [228, 225] on textarea "Hi {{first_name}}, thanks for letting me know! For future incidents, please con…" at bounding box center [312, 230] width 251 height 25
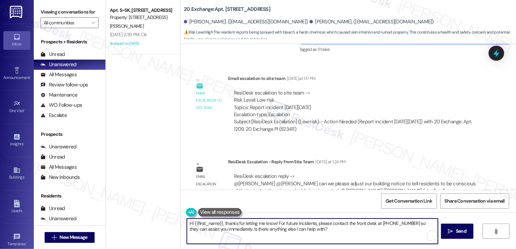
drag, startPoint x: 223, startPoint y: 222, endPoint x: 370, endPoint y: 230, distance: 147.3
click at [370, 230] on textarea "Hi {{first_name}}, thanks for letting me know! For future incidents, please con…" at bounding box center [312, 230] width 251 height 25
paste textarea "I’m so sorry about the incident [DATE] that damaged your hat and irritated [PER…"
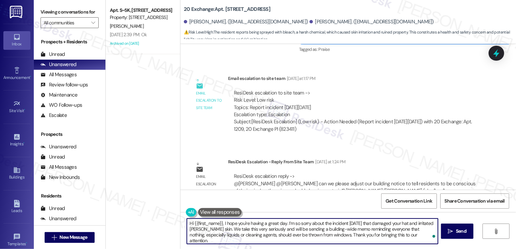
click at [195, 23] on div "[PERSON_NAME]. ([EMAIL_ADDRESS][DOMAIN_NAME])" at bounding box center [246, 21] width 124 height 7
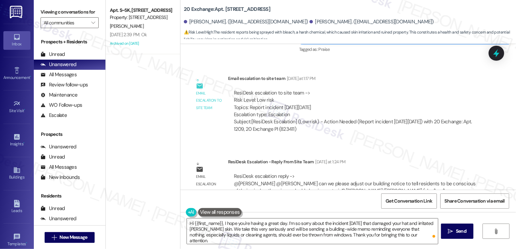
click at [195, 23] on div "[PERSON_NAME]. ([EMAIL_ADDRESS][DOMAIN_NAME])" at bounding box center [246, 21] width 124 height 7
copy div "[PERSON_NAME]"
click at [207, 224] on textarea "Hi {{first_name}}, I hope you're having a great day. I’m so sorry about the inc…" at bounding box center [312, 230] width 251 height 25
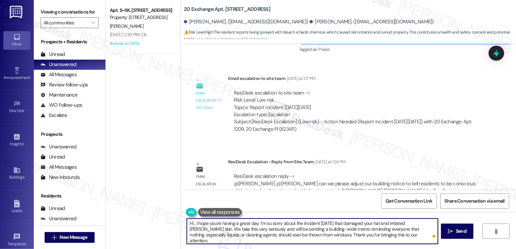
paste textarea "[PERSON_NAME]"
click at [224, 230] on textarea "Hi [PERSON_NAME], I hope you're having a great day. I’m so sorry about the inci…" at bounding box center [312, 230] width 251 height 25
click at [275, 221] on textarea "Hi [PERSON_NAME], I hope you're having a great day. I’m so sorry about the inci…" at bounding box center [312, 230] width 251 height 25
click at [285, 225] on textarea "Hi [PERSON_NAME], I hope you're having a great day. I’m so sorry about the inci…" at bounding box center [312, 230] width 251 height 25
click at [295, 222] on textarea "Hi [PERSON_NAME], I hope you're having a great day. I’m so sorry about the inci…" at bounding box center [312, 230] width 251 height 25
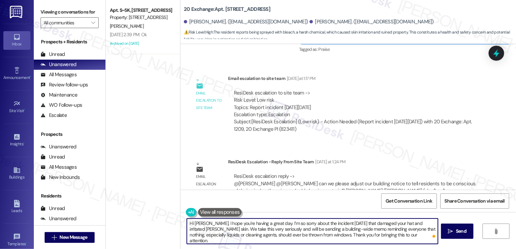
click at [261, 225] on textarea "Hi [PERSON_NAME], I hope you're having a great day. I’m so sorry about the inci…" at bounding box center [312, 230] width 251 height 25
click at [287, 225] on textarea "Hi [PERSON_NAME], I hope you're having a great day. I’m so sorry about the inci…" at bounding box center [312, 230] width 251 height 25
click at [304, 227] on textarea "Hi [PERSON_NAME], I hope you're having a great day. I’m so sorry about the inci…" at bounding box center [312, 230] width 251 height 25
click at [280, 223] on textarea "Hi [PERSON_NAME], I hope you're having a great day. I’m so sorry about the inci…" at bounding box center [312, 230] width 251 height 25
click at [345, 224] on textarea "Hi [PERSON_NAME], I hope you're having a great day. I’m so sorry about the inci…" at bounding box center [312, 230] width 251 height 25
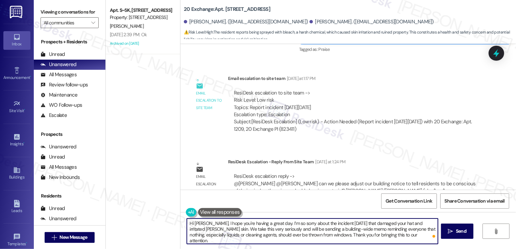
click at [209, 228] on textarea "Hi [PERSON_NAME], I hope you're having a great day. I’m so sorry about the inci…" at bounding box center [312, 230] width 251 height 25
click at [220, 229] on textarea "Hi [PERSON_NAME], I hope you're having a great day. I’m so sorry about the inci…" at bounding box center [312, 230] width 251 height 25
click at [268, 230] on textarea "Hi [PERSON_NAME], I hope you're having a great day. I’m so sorry about the inci…" at bounding box center [312, 230] width 251 height 25
click at [322, 230] on textarea "Hi [PERSON_NAME], I hope you're having a great day. I’m so sorry about the inci…" at bounding box center [312, 230] width 251 height 25
click at [359, 231] on textarea "Hi [PERSON_NAME], I hope you're having a great day. I’m so sorry about the inci…" at bounding box center [312, 230] width 251 height 25
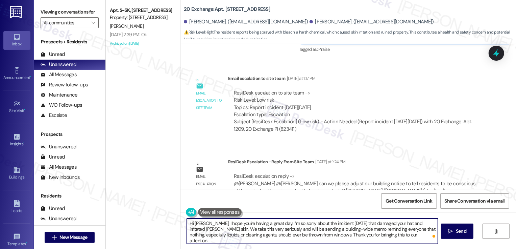
click at [314, 234] on textarea "Hi [PERSON_NAME], I hope you're having a great day. I’m so sorry about the inci…" at bounding box center [312, 230] width 251 height 25
click at [343, 235] on textarea "Hi [PERSON_NAME], I hope you're having a great day. I’m so sorry about the inci…" at bounding box center [312, 230] width 251 height 25
click at [352, 233] on textarea "Hi [PERSON_NAME], I hope you're having a great day. I’m so sorry about the inci…" at bounding box center [312, 230] width 251 height 25
type textarea "Hi [PERSON_NAME], I hope you're having a great day. I’m so sorry about the inci…"
click at [456, 230] on span "Send" at bounding box center [461, 230] width 10 height 7
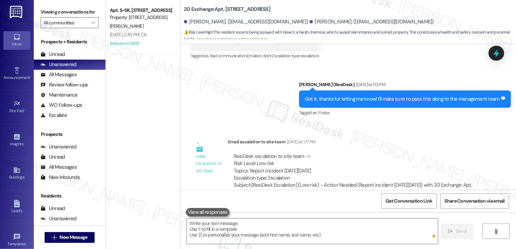
scroll to position [5039, 0]
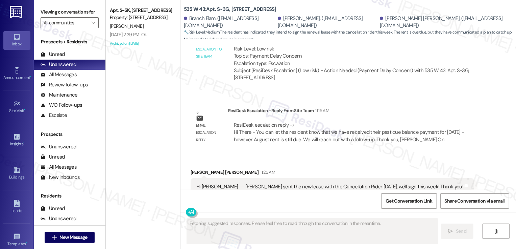
scroll to position [3889, 0]
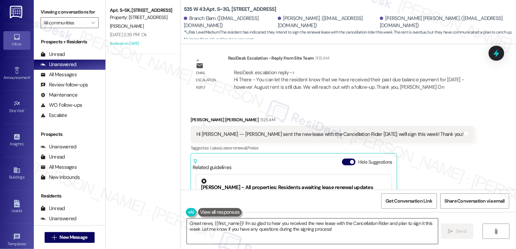
click at [245, 225] on textarea "Great news, {{first_name}}! I'm so glad to hear you received the new lease with…" at bounding box center [312, 230] width 251 height 25
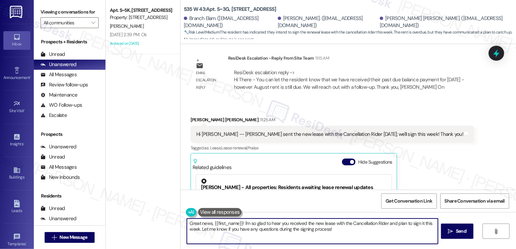
click at [276, 231] on textarea "Great news, {{first_name}}! I'm so glad to hear you received the new lease with…" at bounding box center [312, 230] width 251 height 25
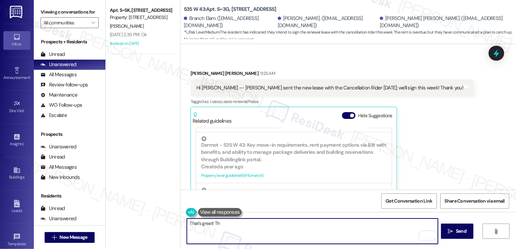
scroll to position [192, 0]
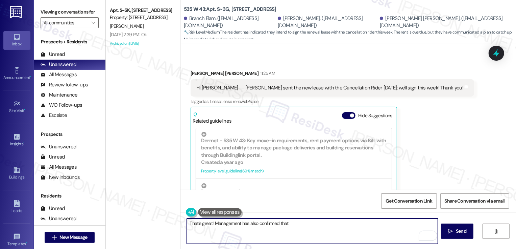
paste textarea "have received their past due balance payment for [DATE] - however August rent i…"
click at [284, 222] on textarea "That's great! Management has also confirmed that have received their past due b…" at bounding box center [312, 230] width 251 height 25
click at [329, 223] on textarea "That's great! Management has also confirmed that they have received their past …" at bounding box center [312, 230] width 251 height 25
click at [187, 229] on textarea "That's great! Management has also confirmed that they have received your past d…" at bounding box center [312, 230] width 251 height 25
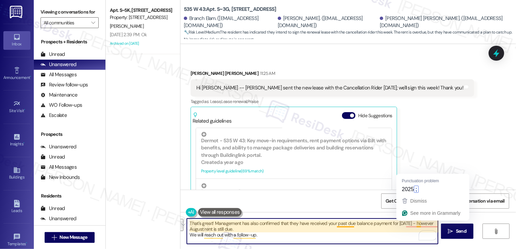
drag, startPoint x: 415, startPoint y: 223, endPoint x: 417, endPoint y: 227, distance: 4.4
click at [417, 227] on textarea "That's great! Management has also confirmed that they have received your past d…" at bounding box center [312, 230] width 251 height 25
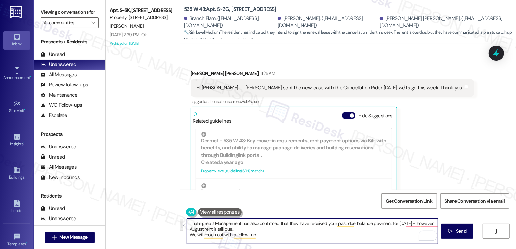
click at [420, 221] on textarea "That's great! Management has also confirmed that they have received your past d…" at bounding box center [312, 230] width 251 height 25
click at [187, 235] on textarea "That's great! Management has also confirmed that they have received your past d…" at bounding box center [312, 230] width 251 height 25
click at [232, 230] on textarea "That's great! Management has also confirmed that they have received your past d…" at bounding box center [312, 230] width 251 height 25
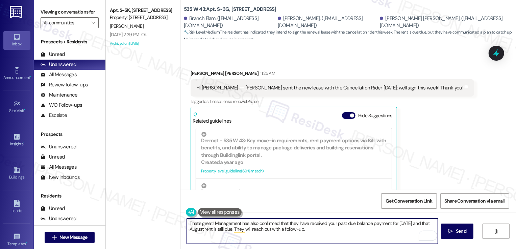
click at [310, 228] on textarea "That's great! Management has also confirmed that they have received your past d…" at bounding box center [312, 230] width 251 height 25
click at [183, 229] on button "See rewrite suggestions" at bounding box center [180, 224] width 5 height 12
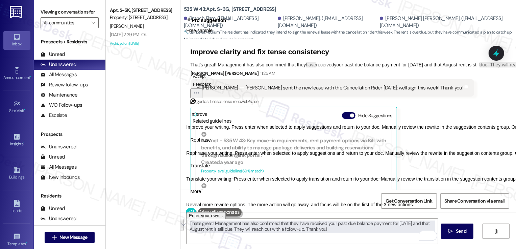
click at [210, 169] on span "Translate" at bounding box center [200, 165] width 20 height 7
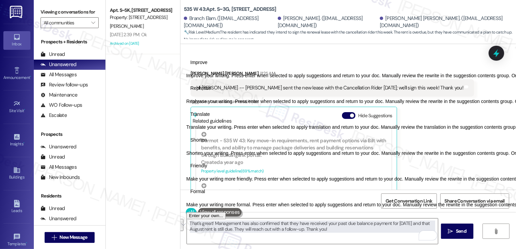
click at [207, 169] on span "Friendly" at bounding box center [198, 165] width 17 height 7
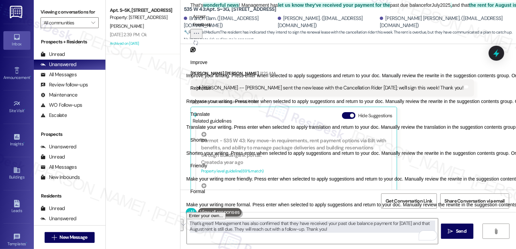
click at [208, 21] on button "Accept" at bounding box center [199, 17] width 18 height 8
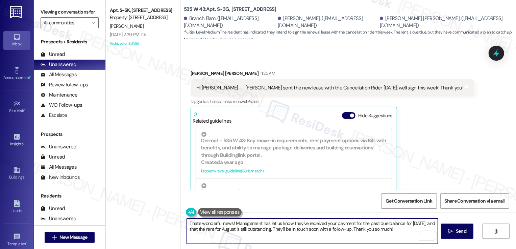
click at [379, 231] on textarea "That's wonderful news! Management has let us know they've received your payment…" at bounding box center [312, 230] width 251 height 25
type textarea "That's wonderful news! Management has let us know they've received your payment…"
click at [455, 228] on span "Send" at bounding box center [461, 230] width 13 height 7
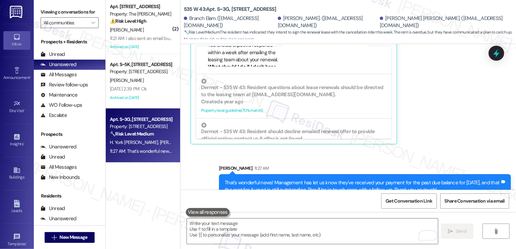
scroll to position [4017, 0]
